Goal: Register for event/course

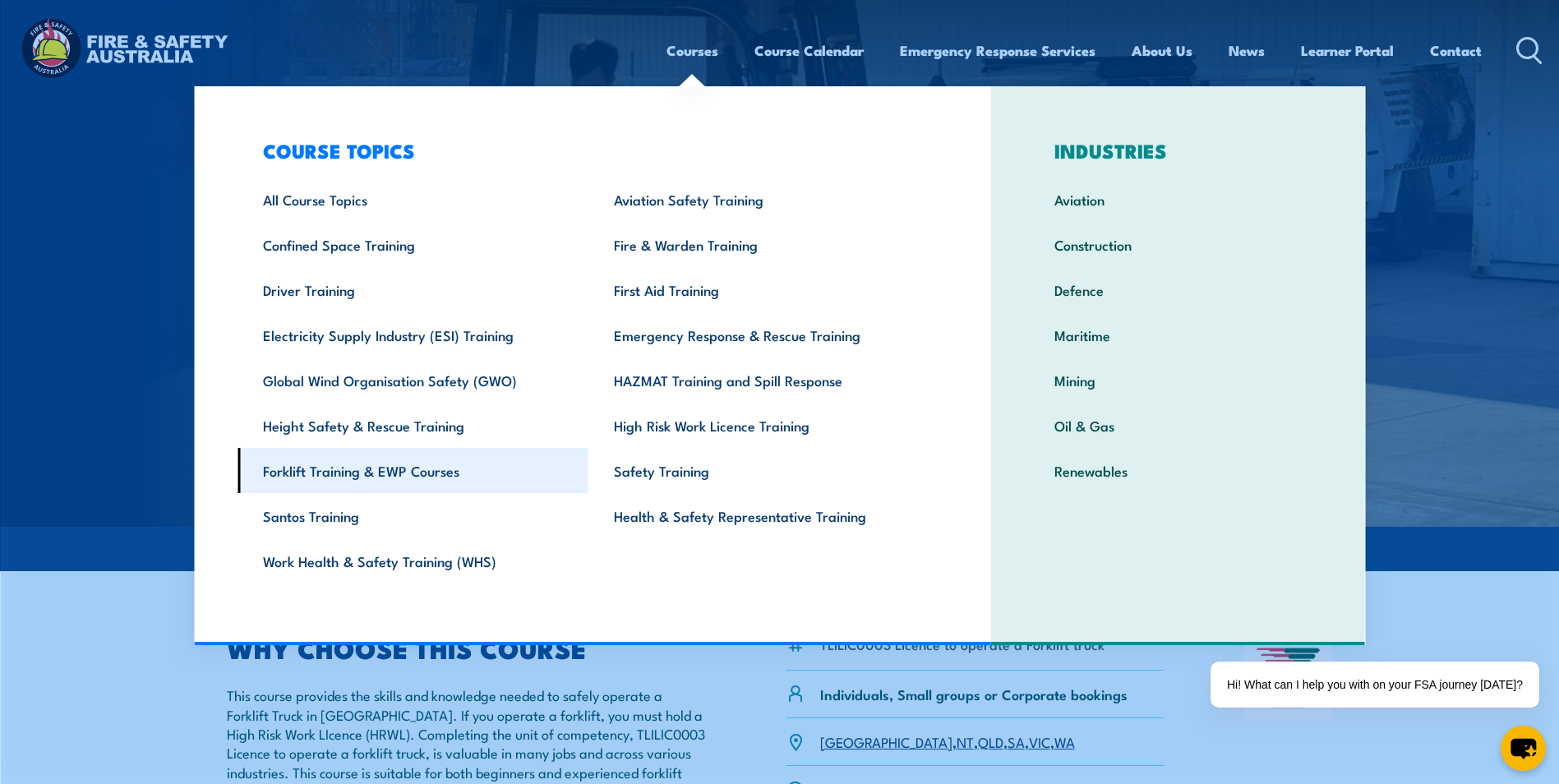
click at [339, 476] on link "Forklift Training & EWP Courses" at bounding box center [413, 470] width 351 height 45
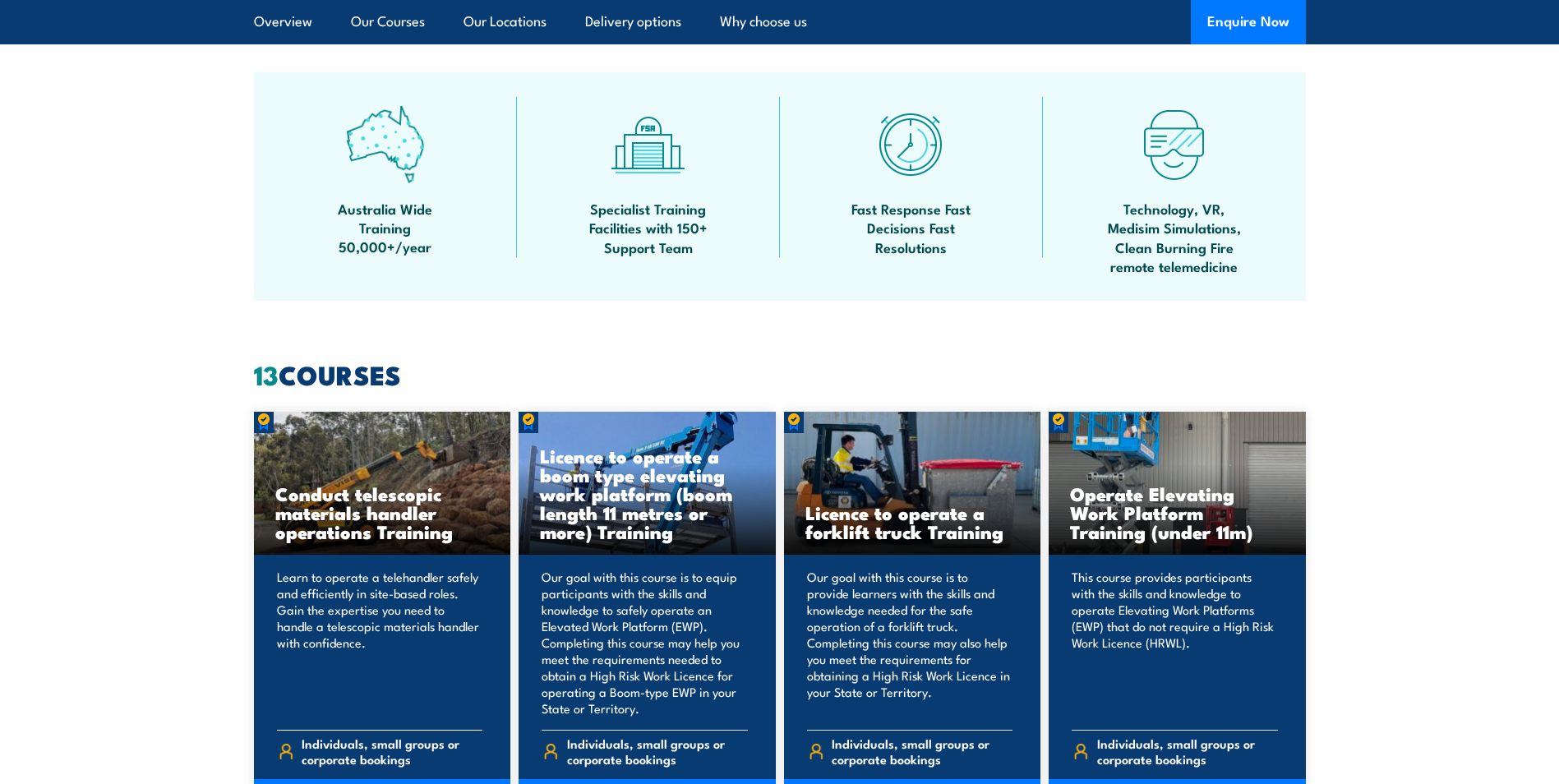
scroll to position [1111, 0]
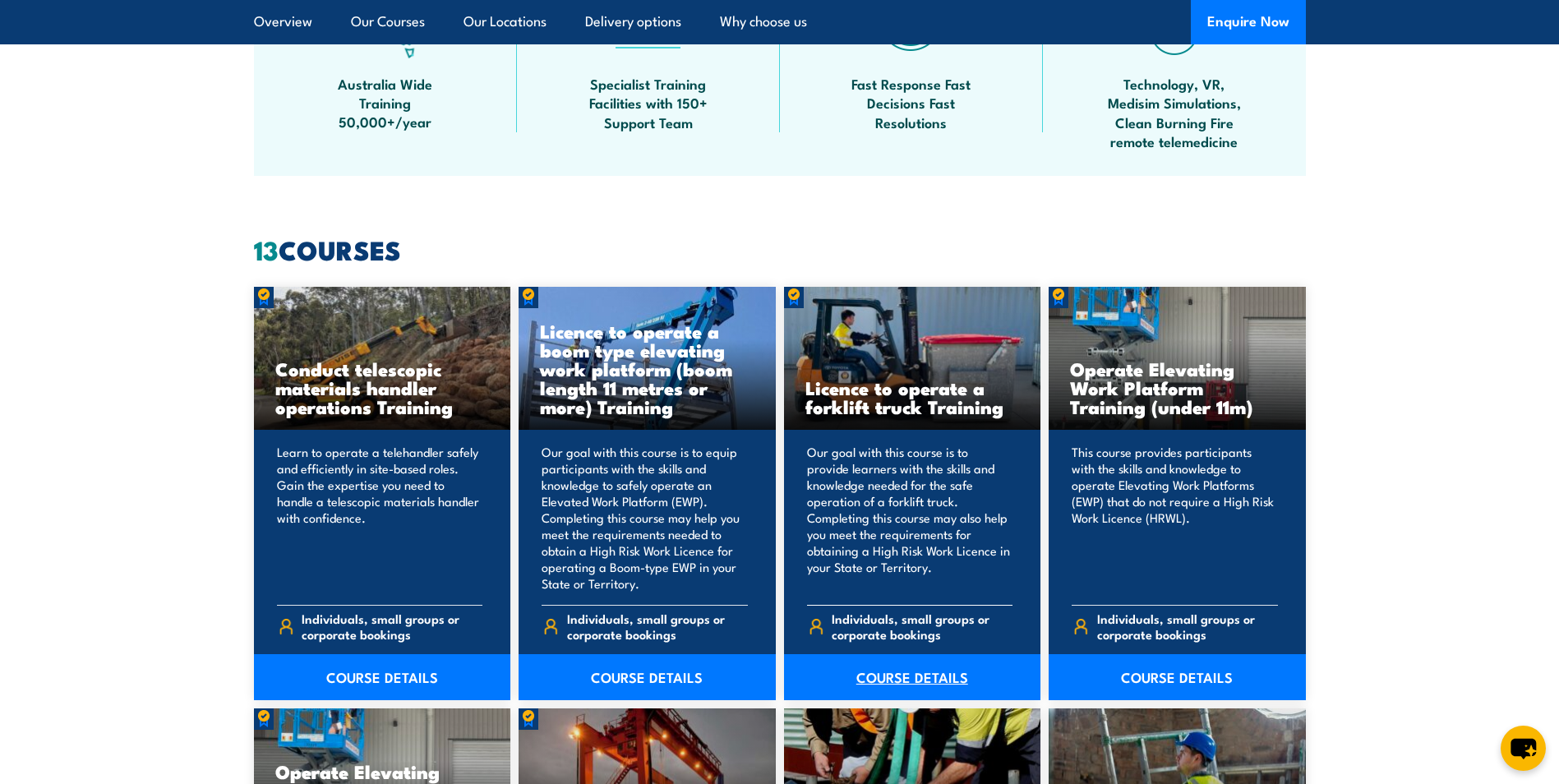
click at [908, 674] on link "COURSE DETAILS" at bounding box center [912, 677] width 257 height 46
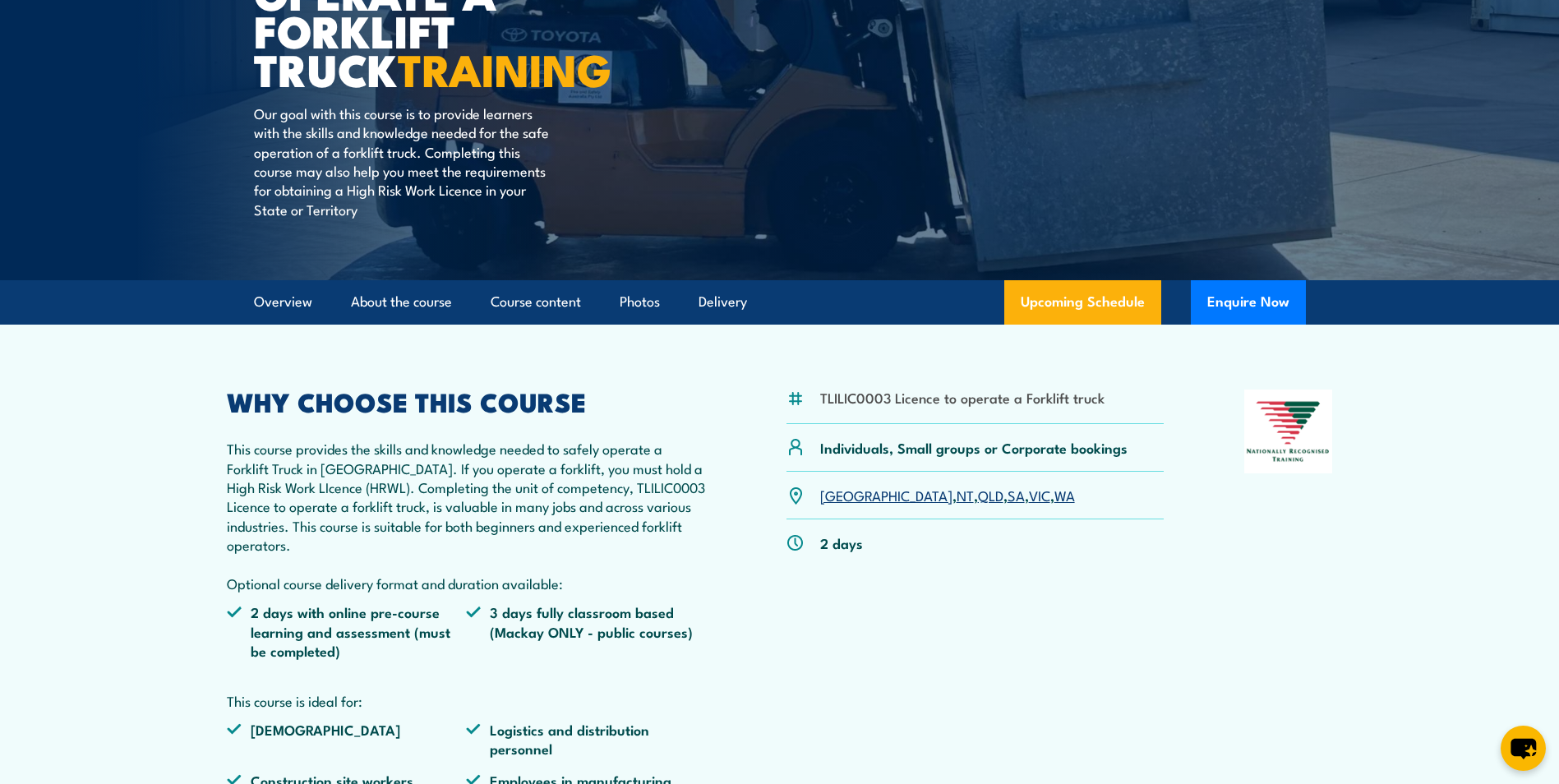
scroll to position [328, 0]
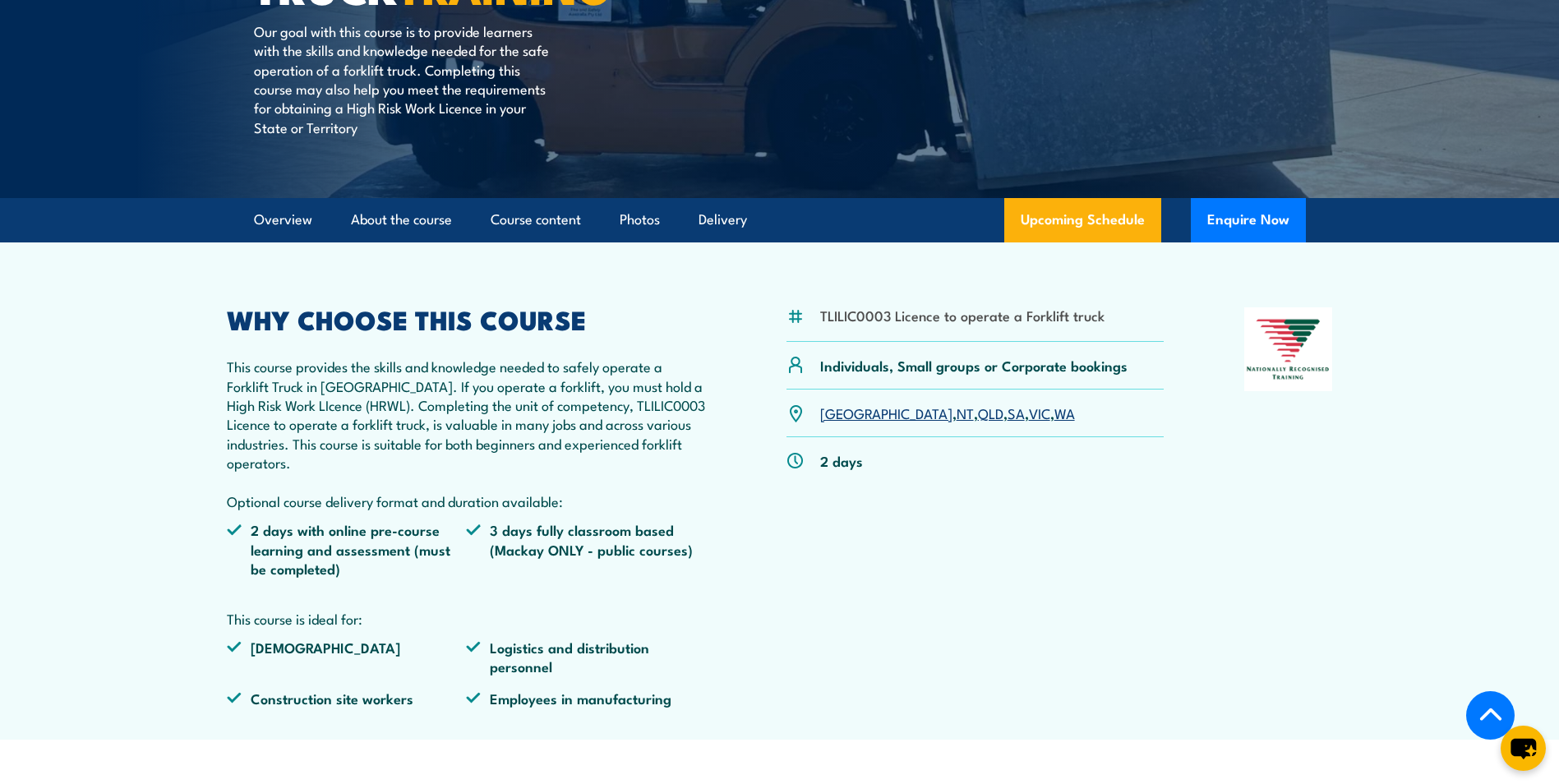
click at [1029, 419] on link "VIC" at bounding box center [1039, 412] width 21 height 19
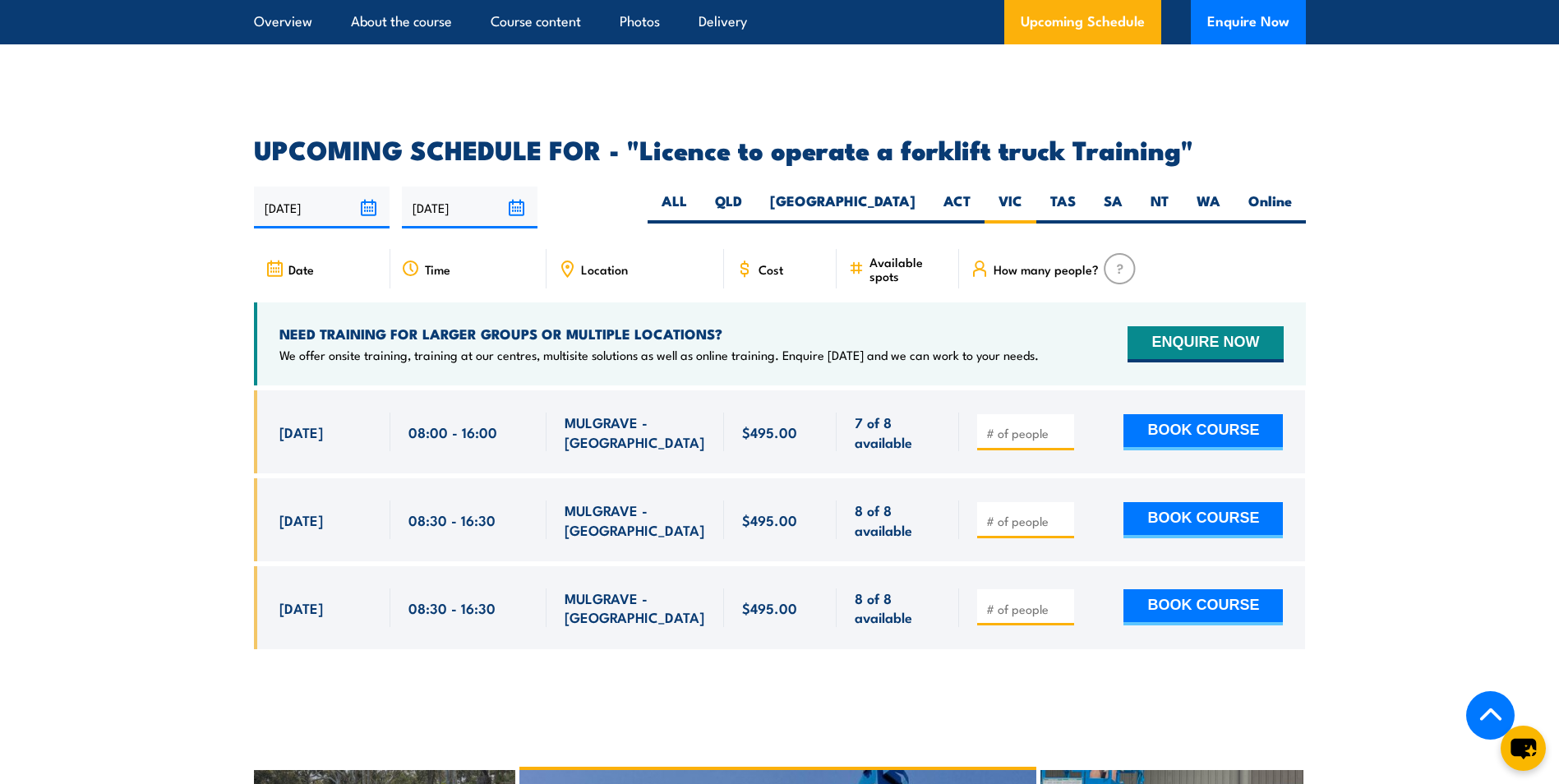
scroll to position [2586, 0]
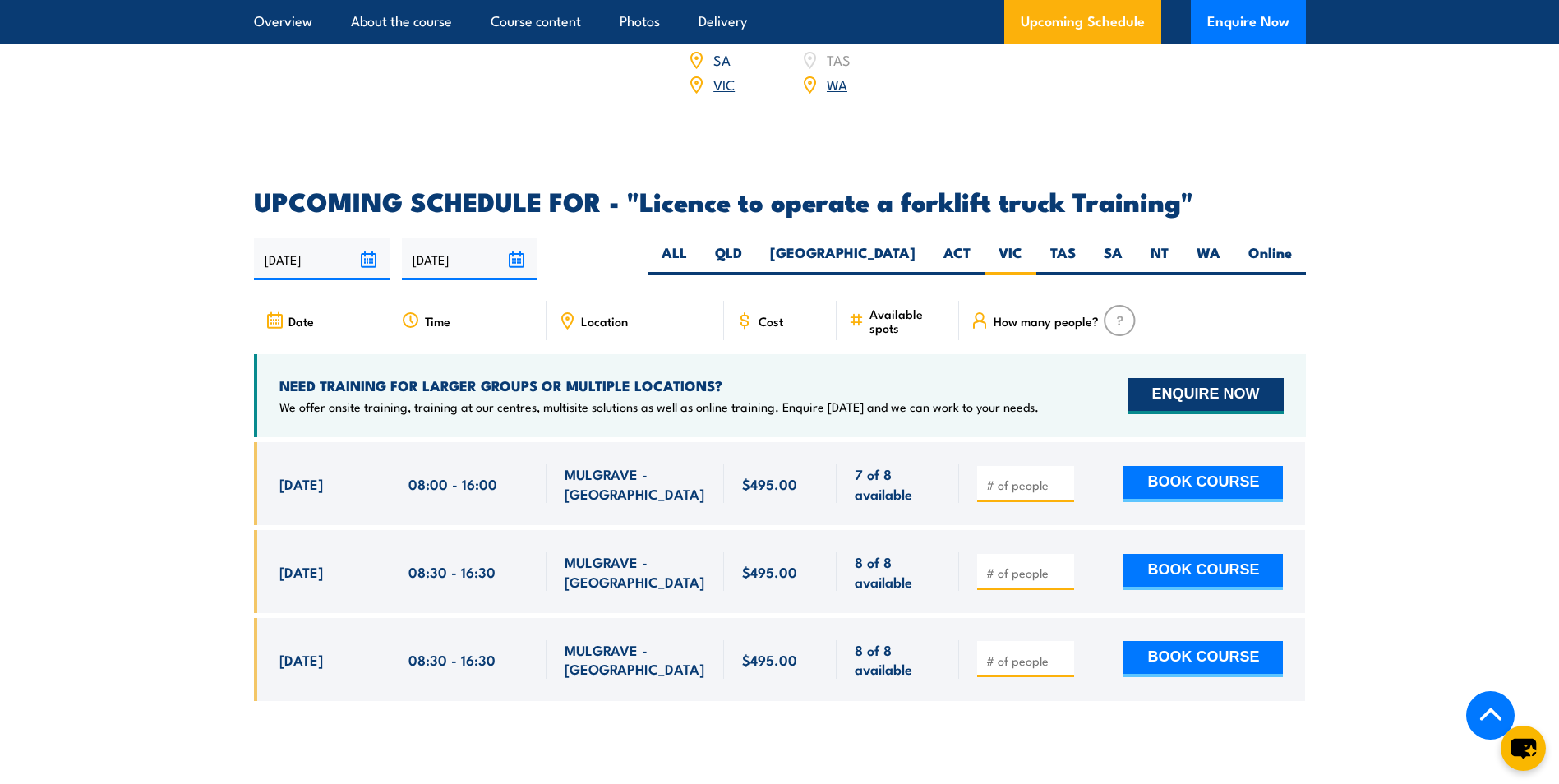
click at [1180, 378] on button "ENQUIRE NOW" at bounding box center [1205, 395] width 155 height 36
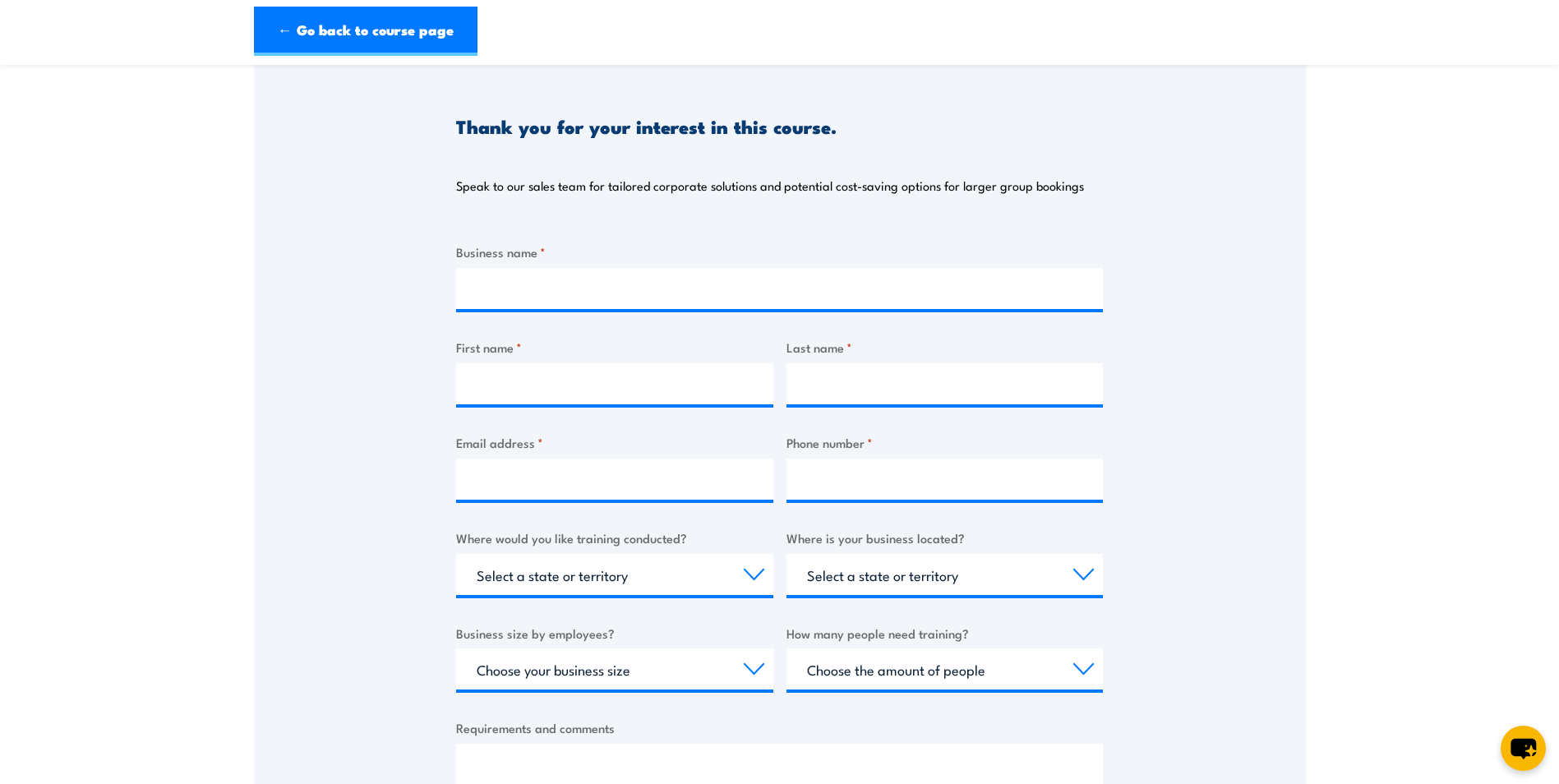
scroll to position [247, 0]
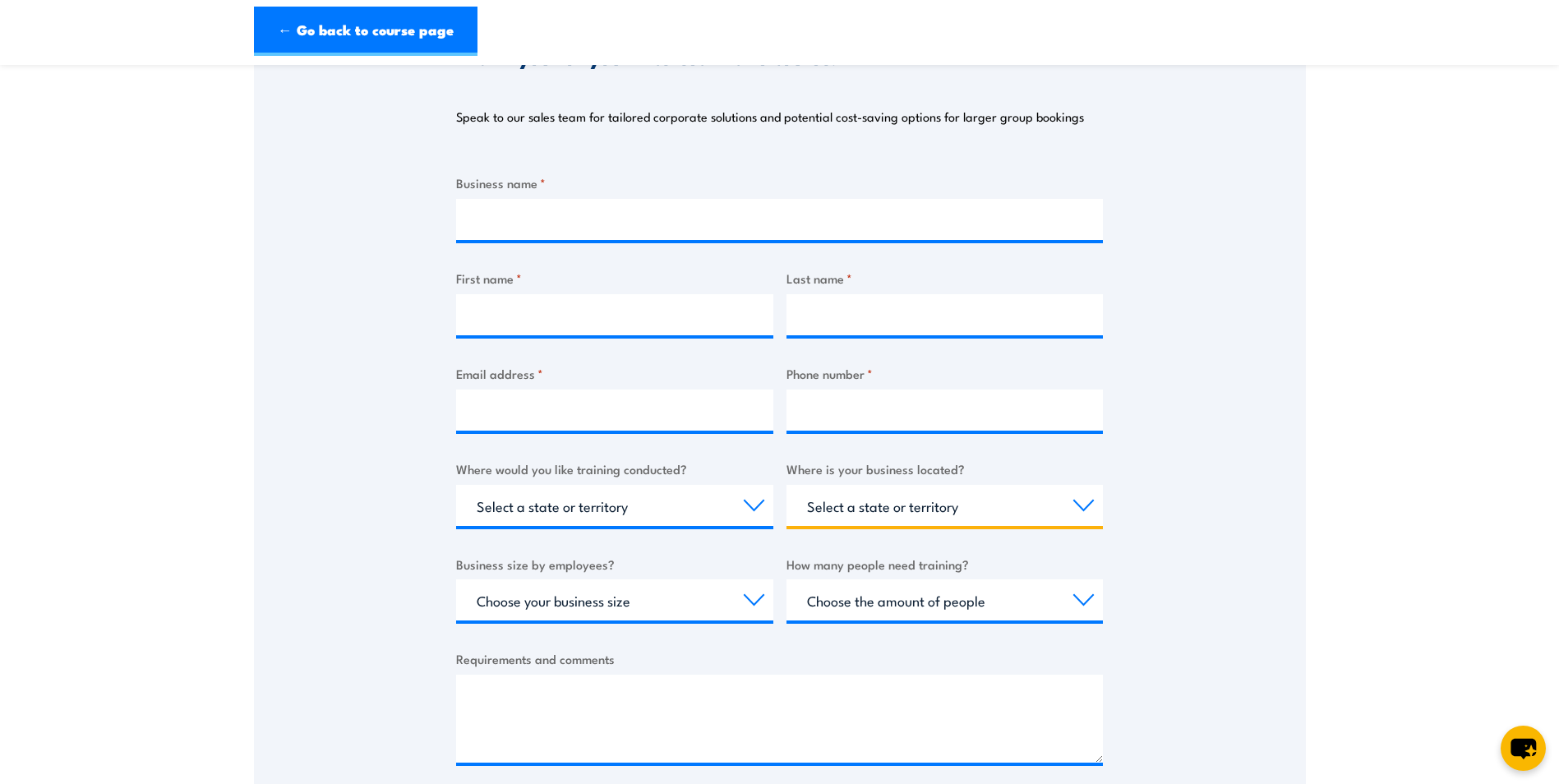
click at [1097, 508] on select "Select a state or territory [GEOGRAPHIC_DATA] [GEOGRAPHIC_DATA] [GEOGRAPHIC_DAT…" at bounding box center [945, 505] width 317 height 41
click at [757, 542] on div "Business name * First name * Last name * Email address * Phone number * Where w…" at bounding box center [779, 482] width 647 height 618
click at [758, 513] on select "Select a state or territory Nationally - multiple locations [GEOGRAPHIC_DATA] […" at bounding box center [614, 505] width 317 height 41
select select "VIC"
click at [456, 484] on select "Select a state or territory Nationally - multiple locations [GEOGRAPHIC_DATA] […" at bounding box center [614, 505] width 317 height 41
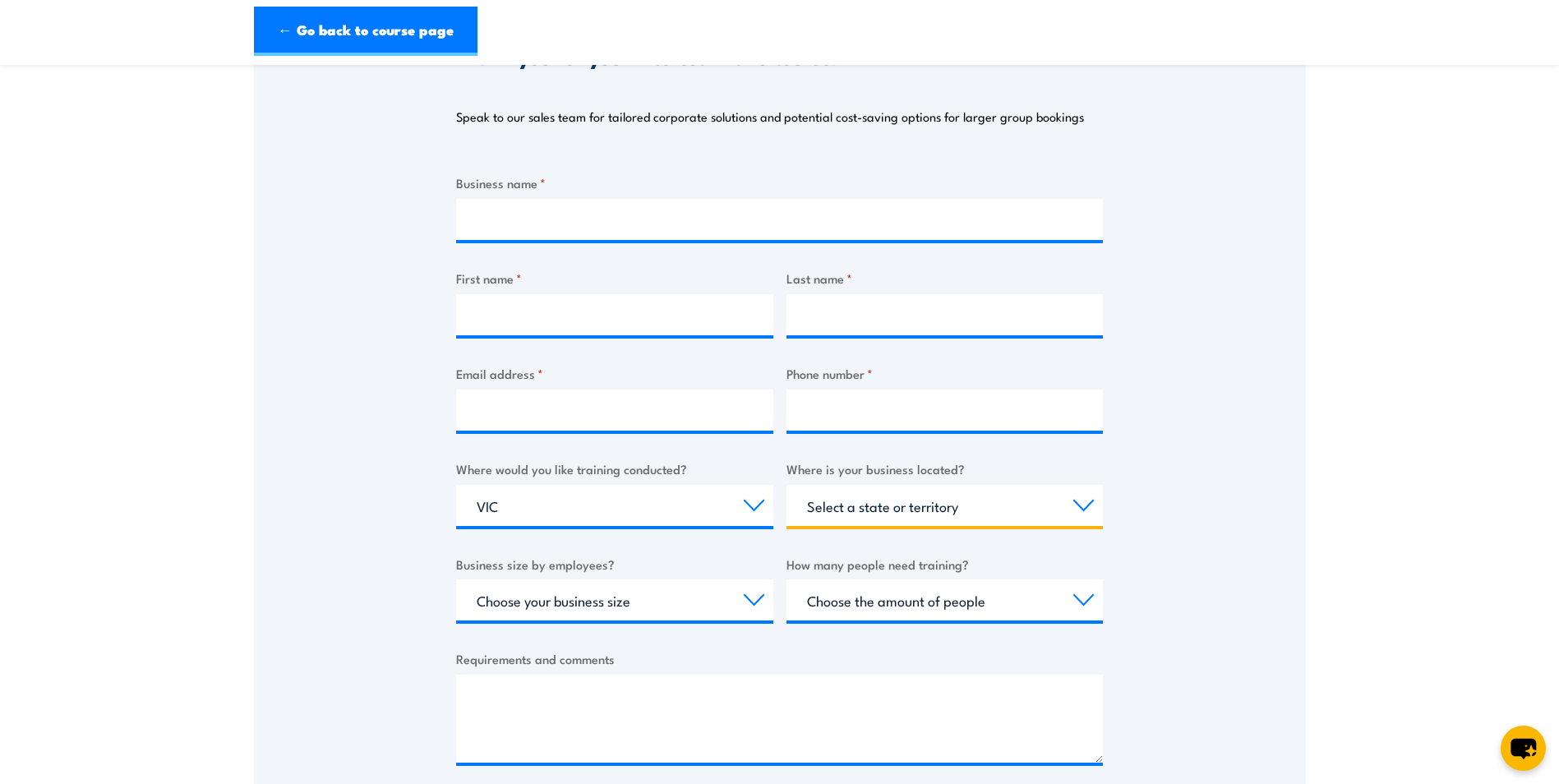
click at [1078, 507] on select "Select a state or territory [GEOGRAPHIC_DATA] [GEOGRAPHIC_DATA] [GEOGRAPHIC_DAT…" at bounding box center [945, 505] width 317 height 41
select select "VIC"
click at [786, 484] on select "Select a state or territory [GEOGRAPHIC_DATA] [GEOGRAPHIC_DATA] [GEOGRAPHIC_DAT…" at bounding box center [945, 505] width 317 height 41
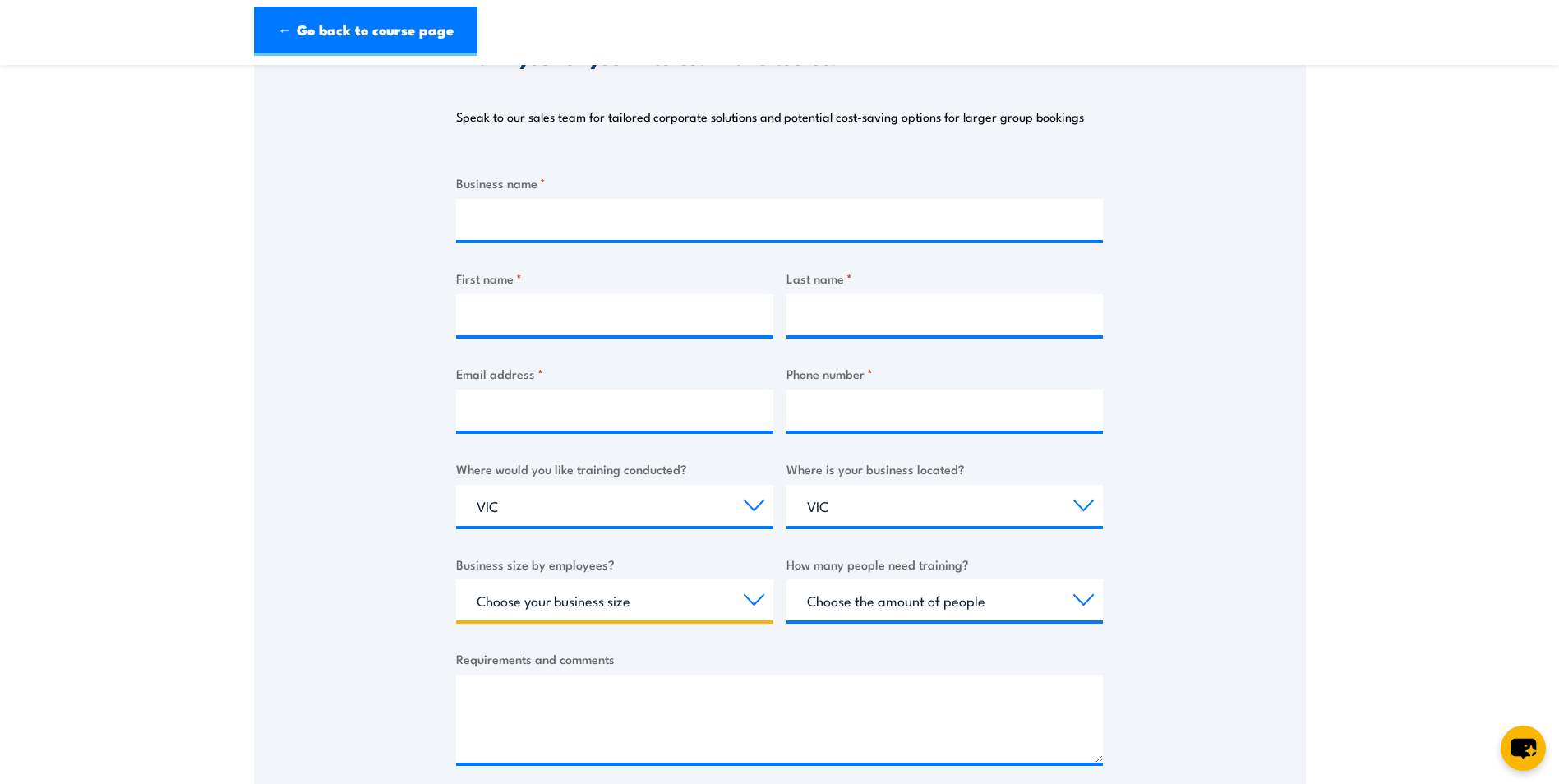
click at [755, 610] on select "Choose your business size 1 to 19 20 to 199 200+" at bounding box center [614, 599] width 317 height 41
click at [456, 579] on select "Choose your business size 1 to 19 20 to 199 200+" at bounding box center [614, 599] width 317 height 41
click at [769, 607] on select "Choose your business size 1 to 19 20 to 199 200+" at bounding box center [614, 599] width 317 height 41
select select "200+"
click at [456, 579] on select "Choose your business size 1 to 19 20 to 199 200+" at bounding box center [614, 599] width 317 height 41
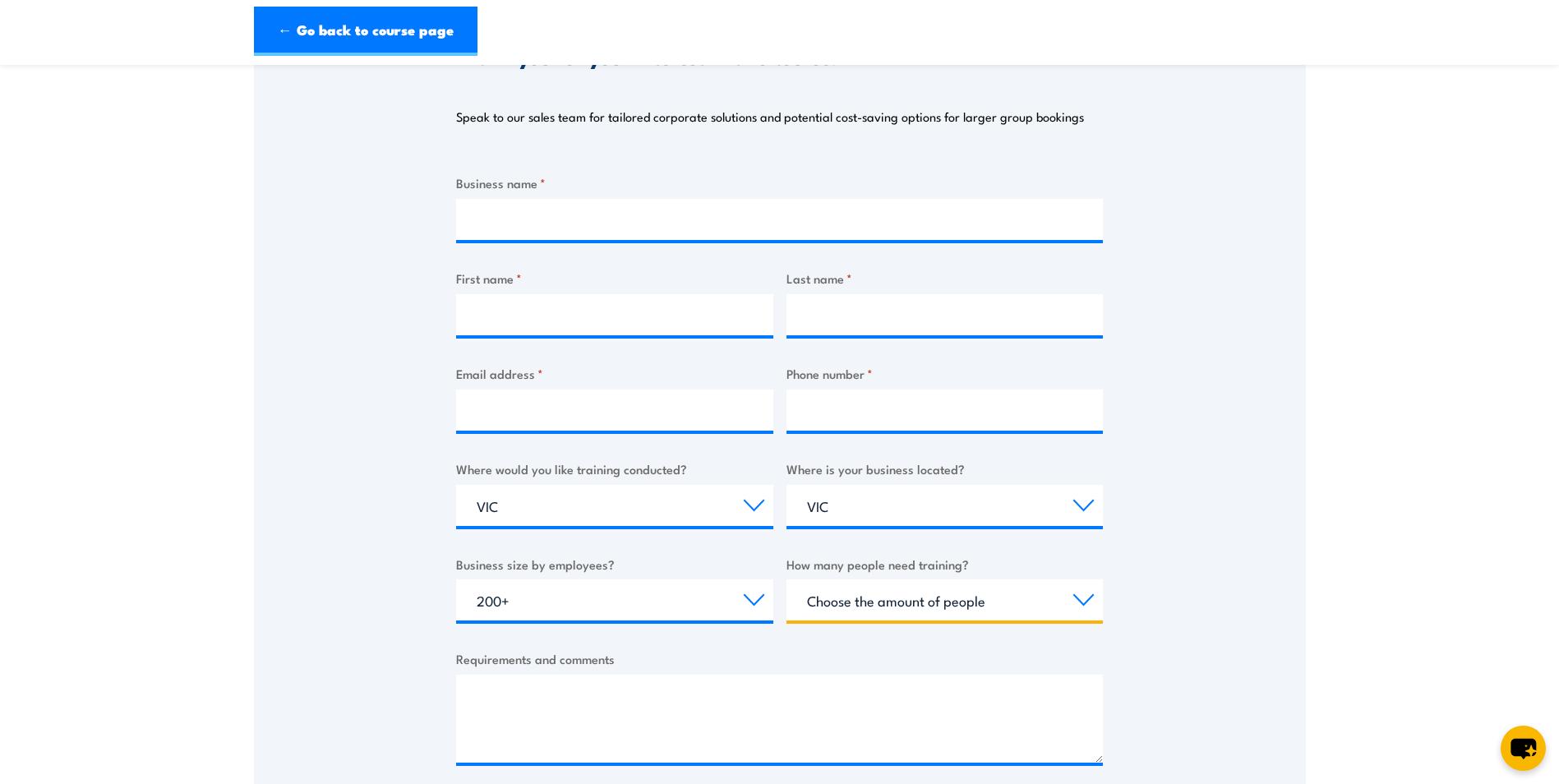
click at [1081, 597] on select "Choose the amount of people 1 to 4 5 to 19 20+" at bounding box center [945, 599] width 317 height 41
select select "5 to 19"
click at [786, 579] on select "Choose the amount of people 1 to 4 5 to 19 20+" at bounding box center [945, 599] width 317 height 41
click at [693, 643] on div "Business name * First name * Last name * Email address * Phone number * Where w…" at bounding box center [779, 482] width 647 height 618
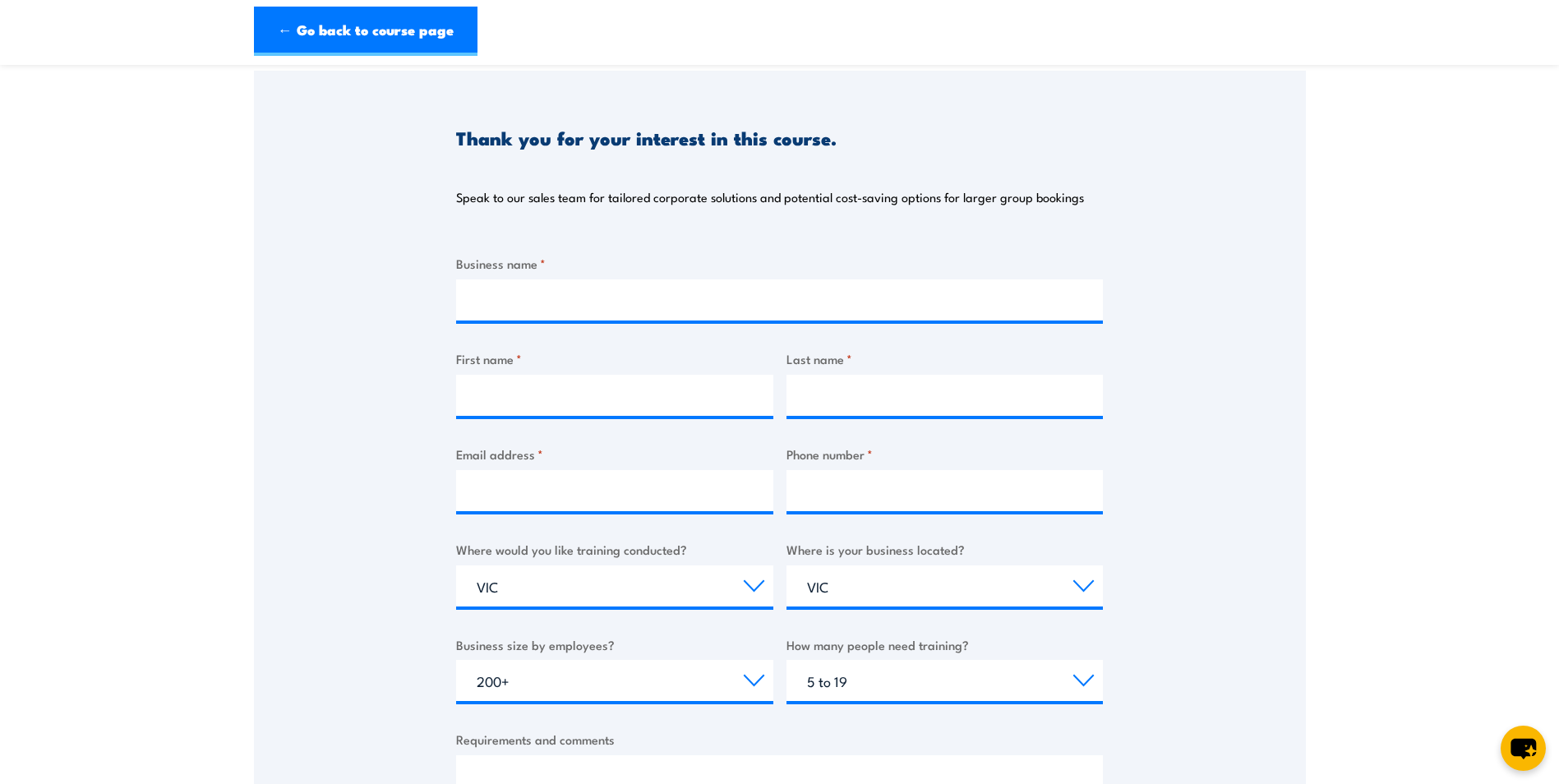
scroll to position [164, 0]
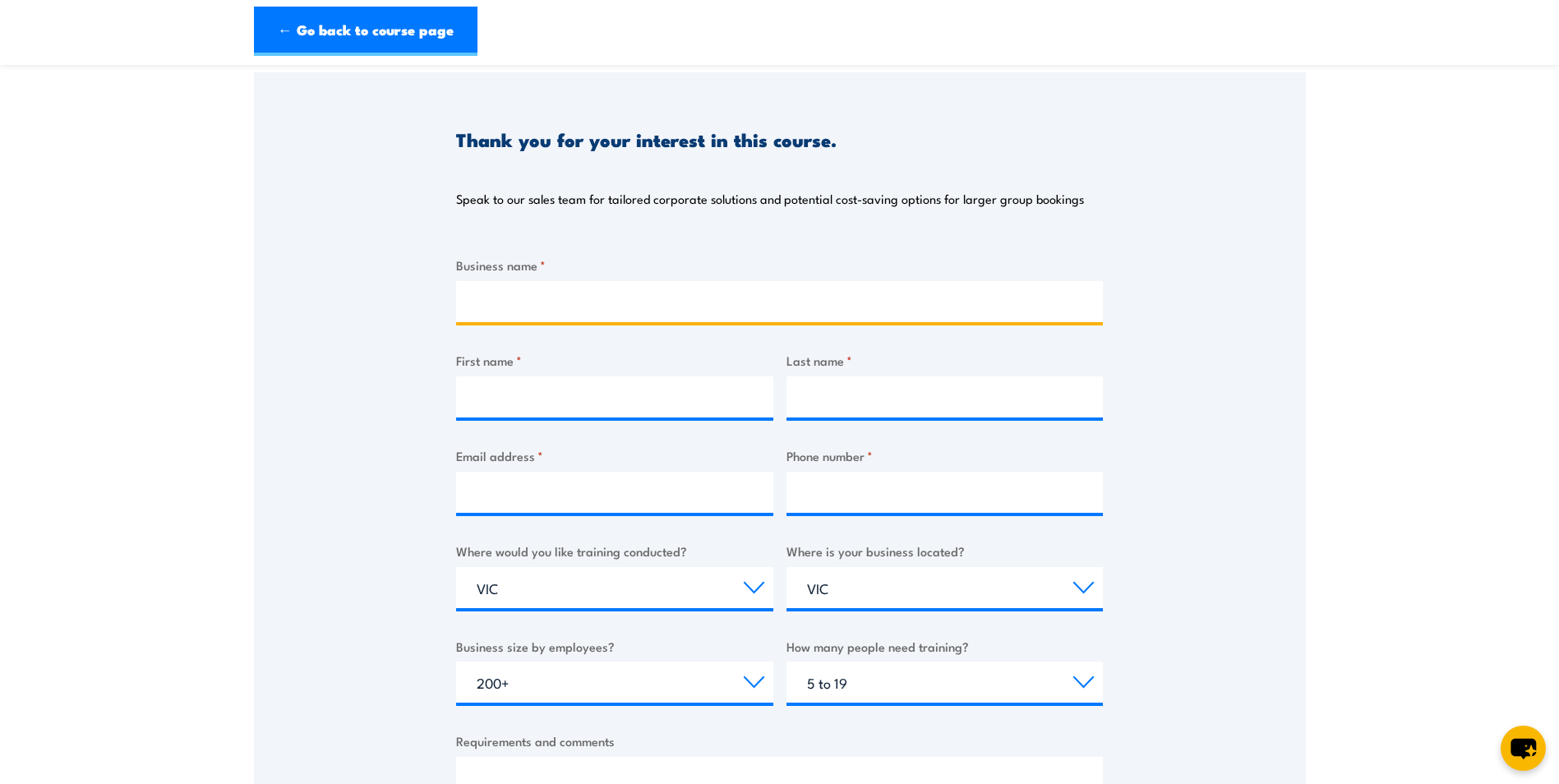
click at [578, 300] on input "Business name *" at bounding box center [779, 302] width 647 height 41
type input "Greenham"
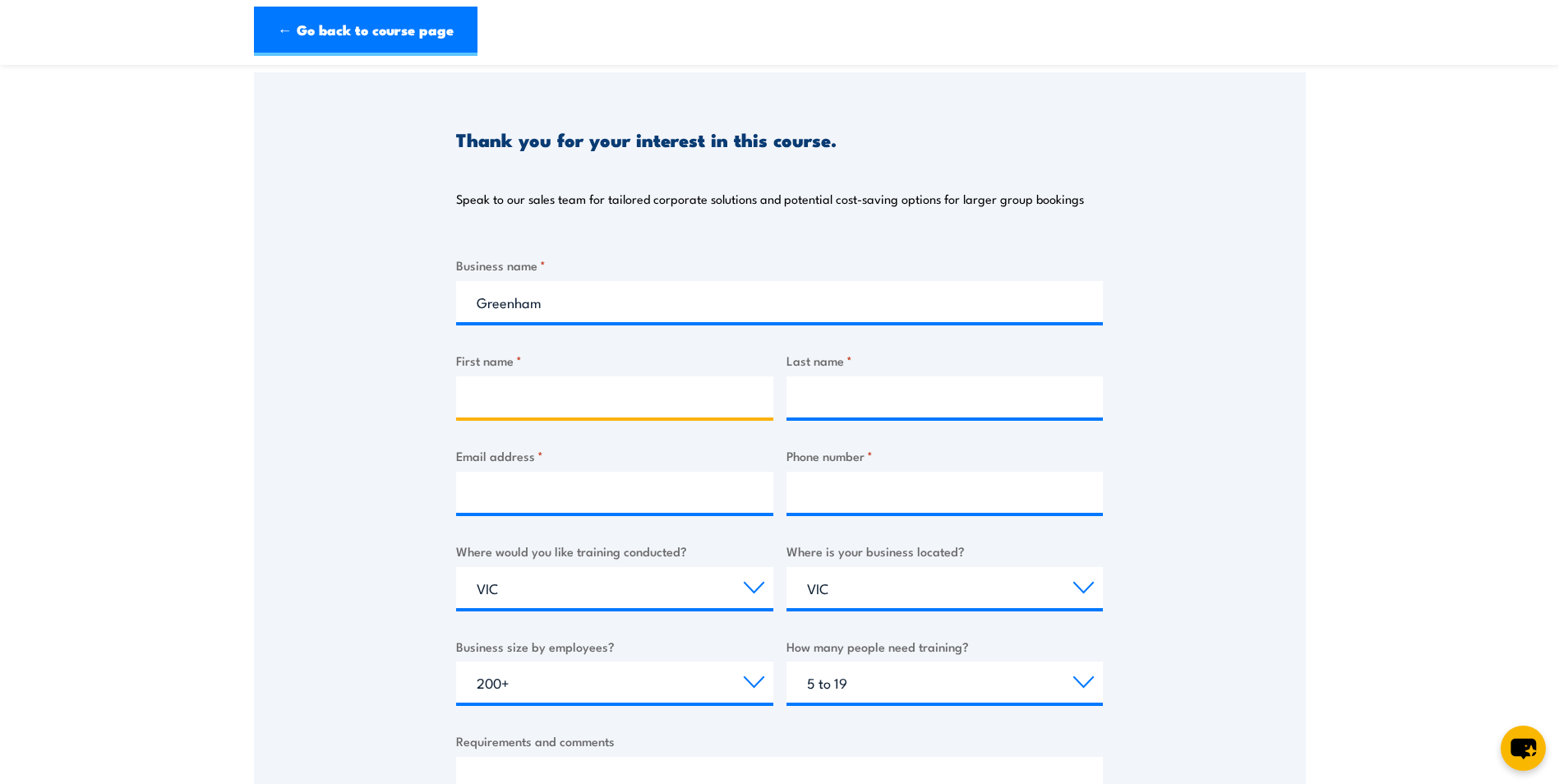
type input "[PERSON_NAME]"
type input "Vesty"
type input "[EMAIL_ADDRESS][DOMAIN_NAME]"
type input "0400577167"
click at [1147, 488] on div "Thank you for your interest in this course. Speak to our sales team for tailore…" at bounding box center [780, 482] width 1052 height 821
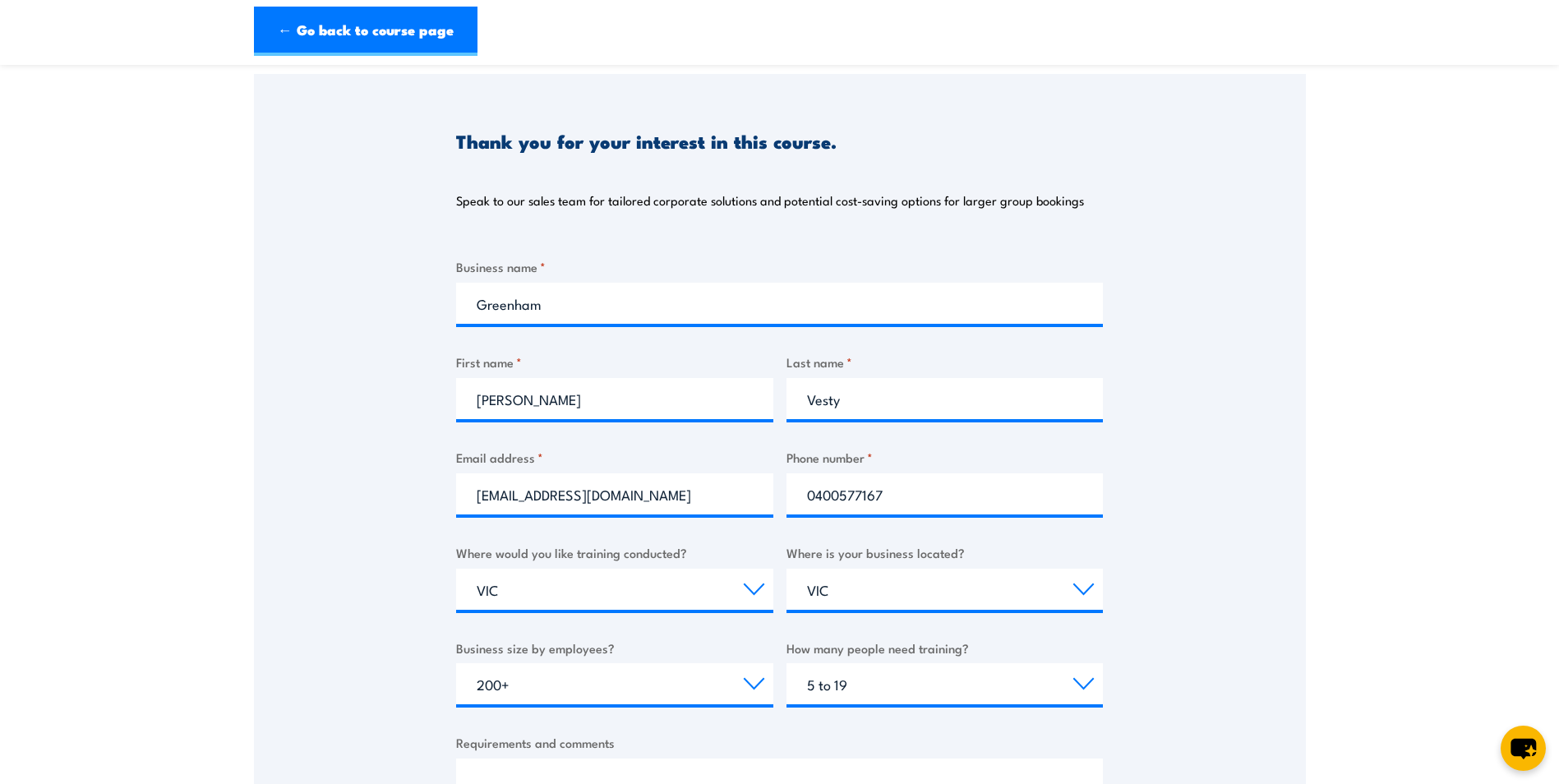
scroll to position [247, 0]
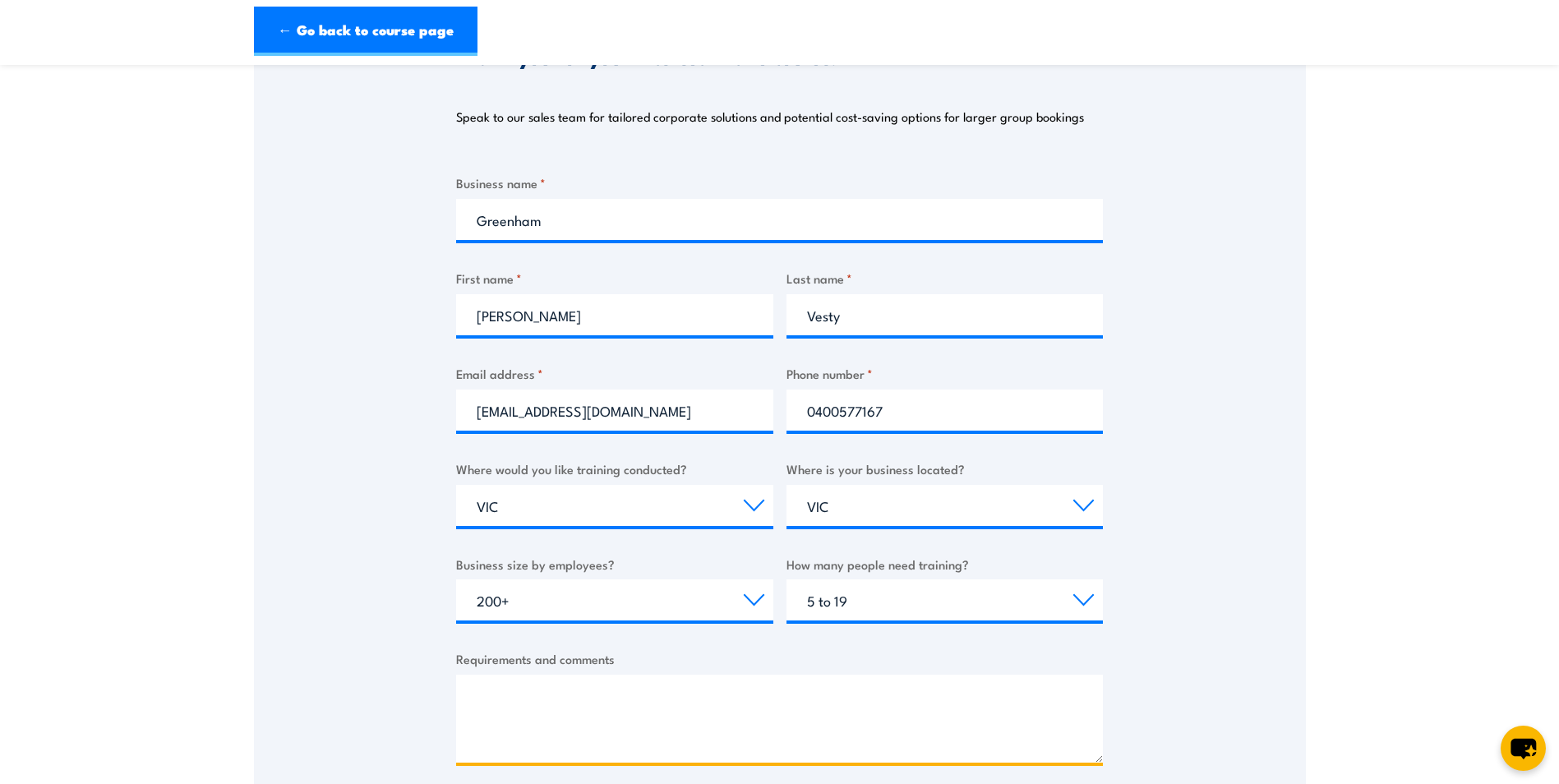
click at [486, 692] on textarea "Requirements and comments" at bounding box center [779, 718] width 647 height 88
click at [507, 692] on textarea "Requirements and comments" at bounding box center [779, 718] width 647 height 88
type textarea "L"
type textarea "E"
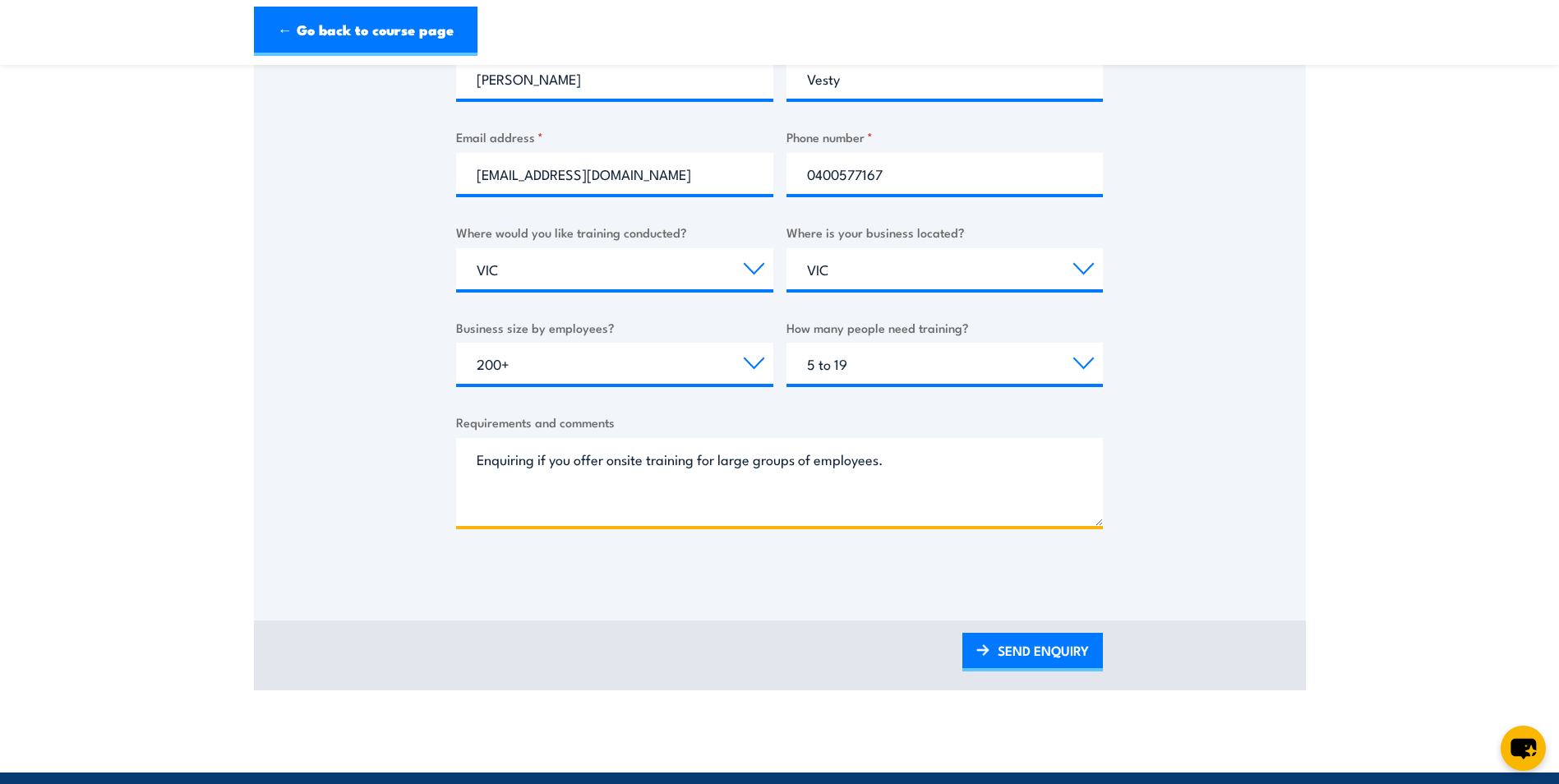
scroll to position [575, 0]
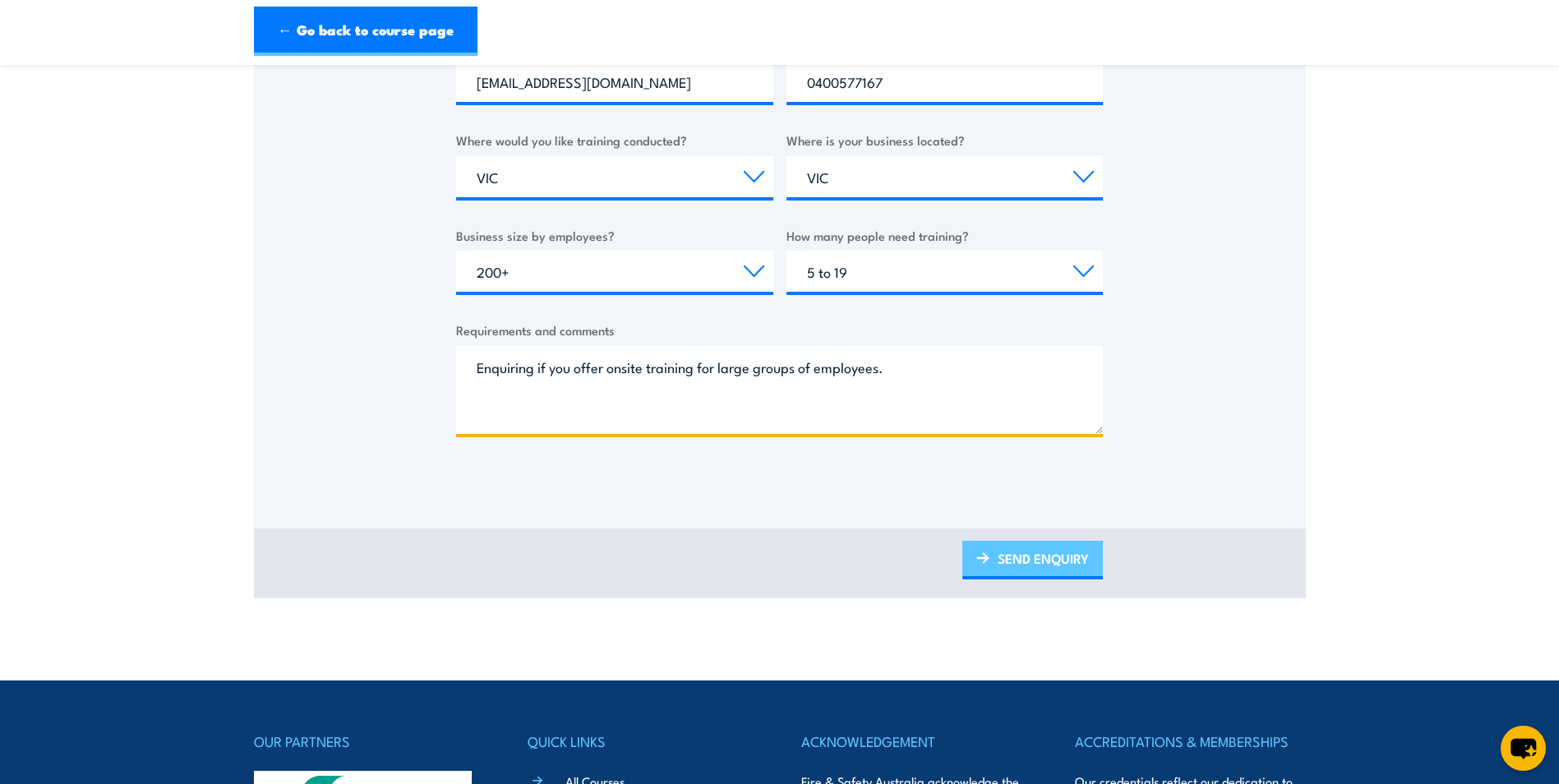
type textarea "Enquiring if you offer onsite training for large groups of employees."
click at [1026, 549] on link "SEND ENQUIRY" at bounding box center [1032, 560] width 140 height 39
click at [1013, 569] on link "SEND ENQUIRY" at bounding box center [1032, 560] width 140 height 39
click at [1013, 564] on link "SEND ENQUIRY" at bounding box center [1032, 560] width 140 height 39
click at [1013, 563] on link "SEND ENQUIRY" at bounding box center [1032, 560] width 140 height 39
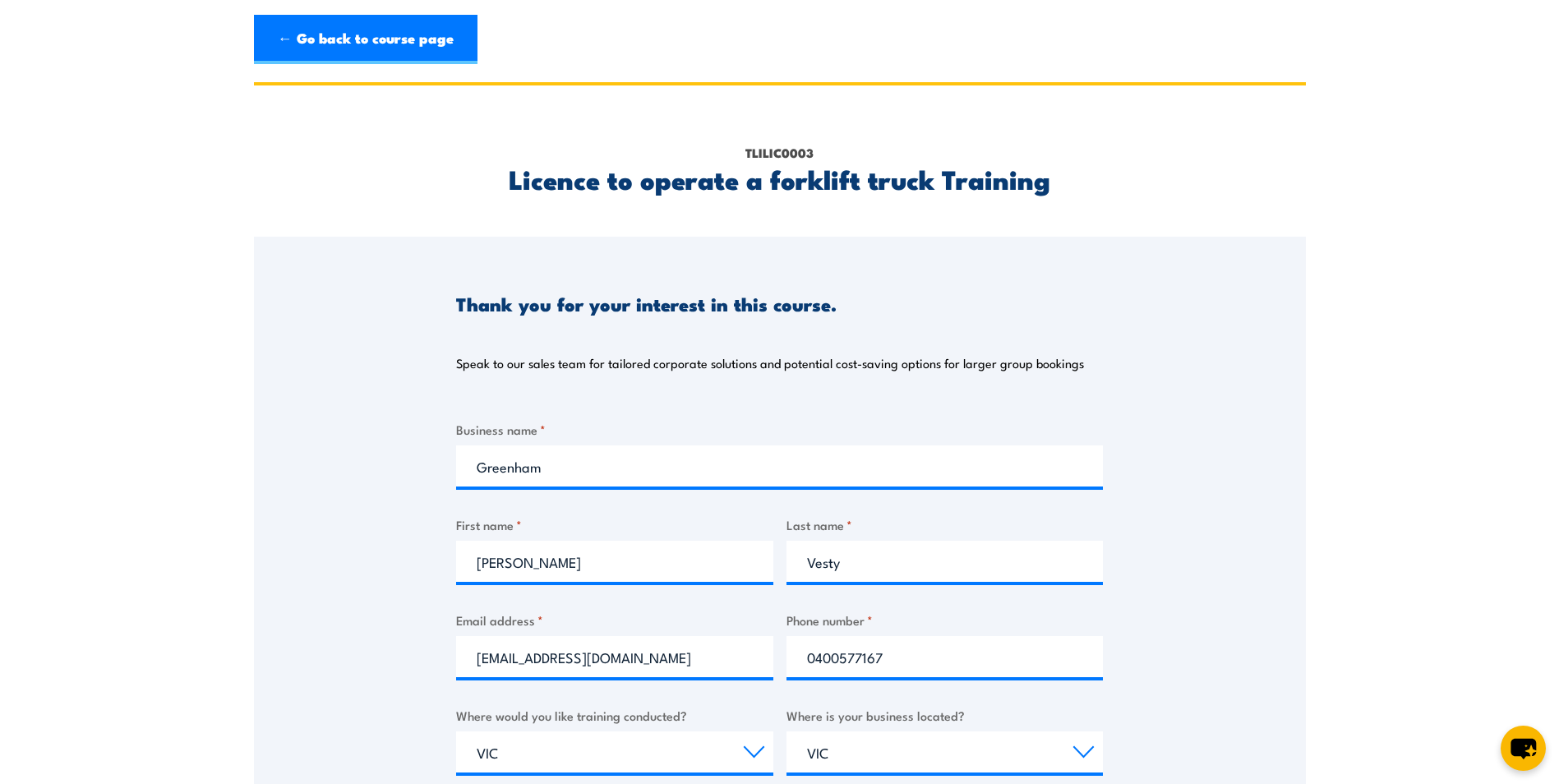
scroll to position [0, 0]
